Goal: Check status: Check status

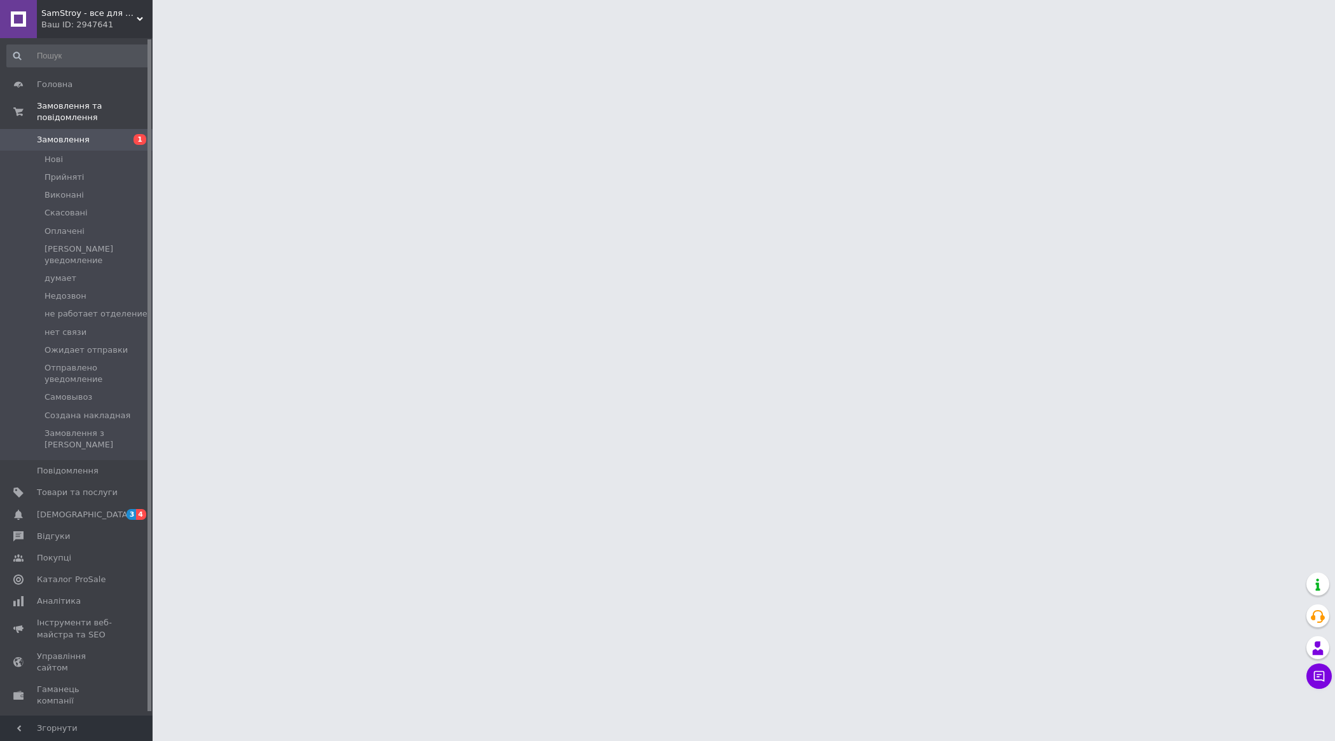
click at [70, 134] on span "Замовлення" at bounding box center [63, 139] width 53 height 11
